Goal: Task Accomplishment & Management: Complete application form

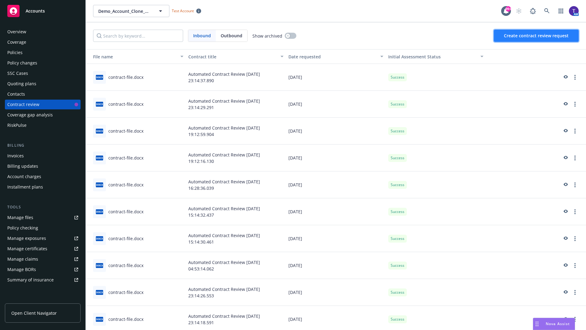
click at [537, 36] on span "Create contract review request" at bounding box center [536, 36] width 65 height 6
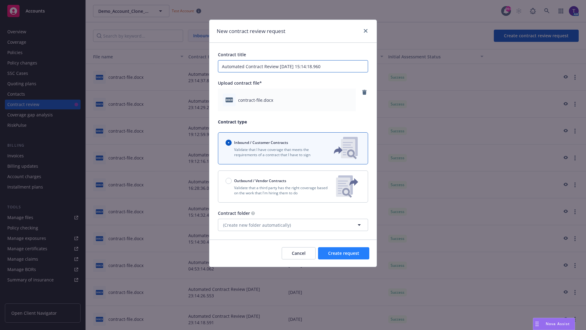
type input "Automated Contract Review 08-29-2025 15:14:18.960"
click at [344, 253] on span "Create request" at bounding box center [343, 253] width 31 height 6
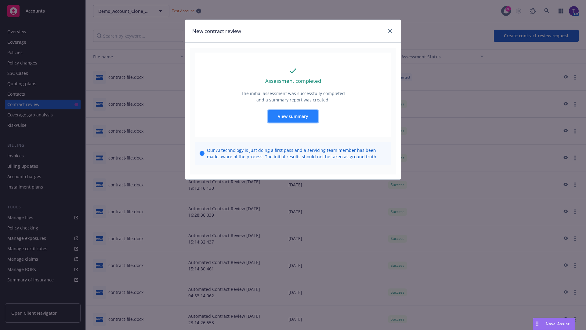
click at [293, 116] on span "View summary" at bounding box center [293, 116] width 31 height 6
